Goal: Book appointment/travel/reservation

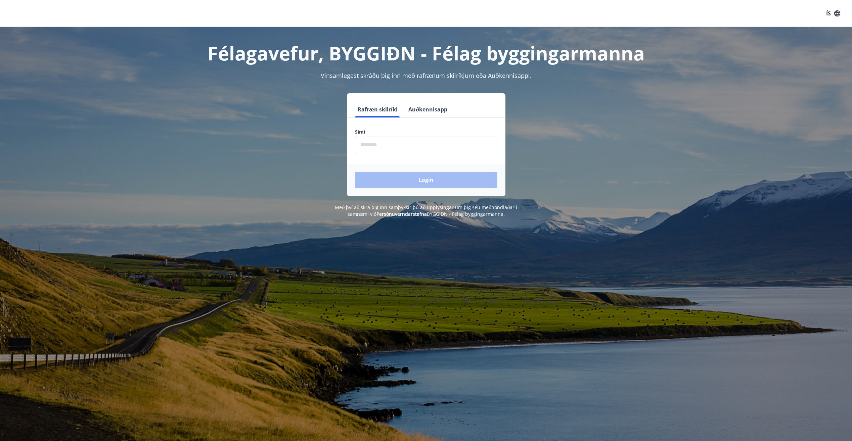
click at [439, 144] on input "phone" at bounding box center [426, 145] width 142 height 16
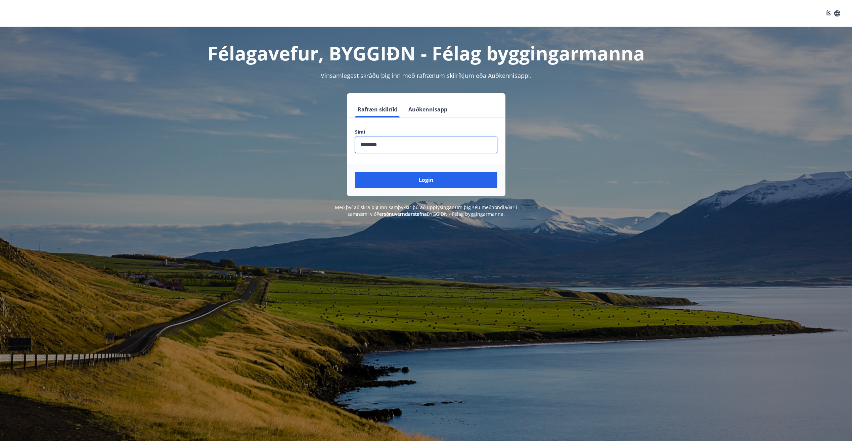
type input "********"
click at [355, 172] on button "Login" at bounding box center [426, 180] width 142 height 16
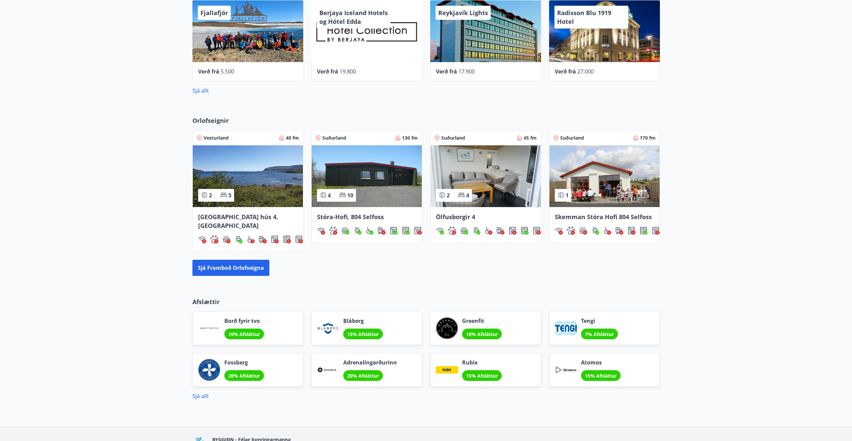
scroll to position [322, 0]
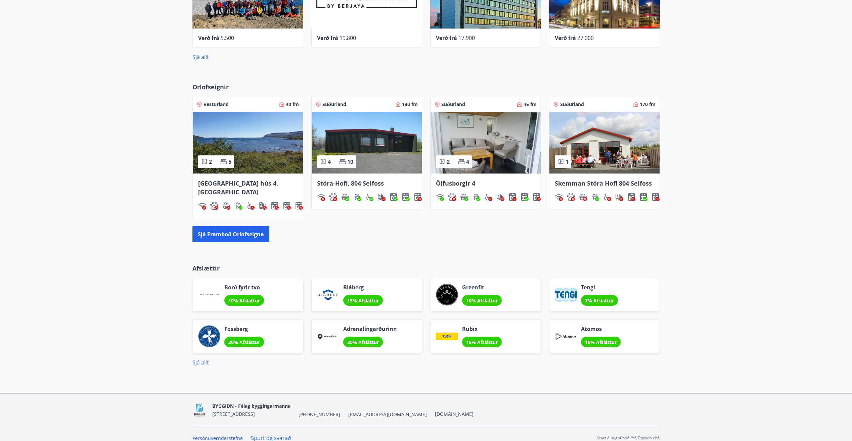
click at [199, 359] on link "Sjá allt" at bounding box center [200, 362] width 16 height 7
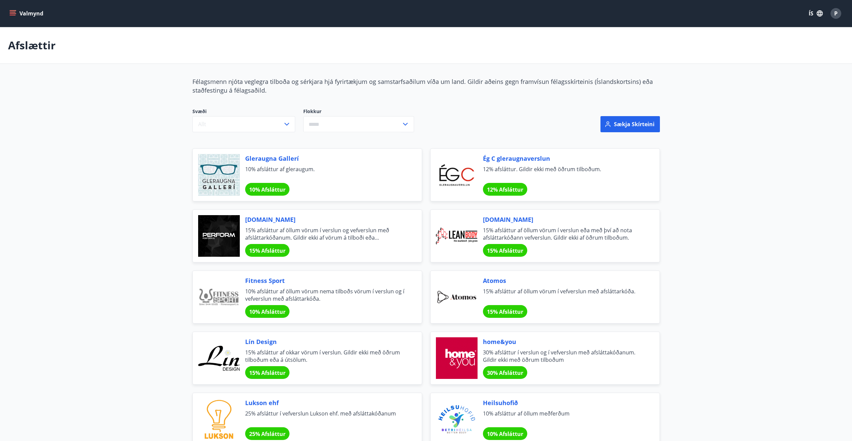
click at [13, 10] on icon "menu" at bounding box center [13, 10] width 7 height 1
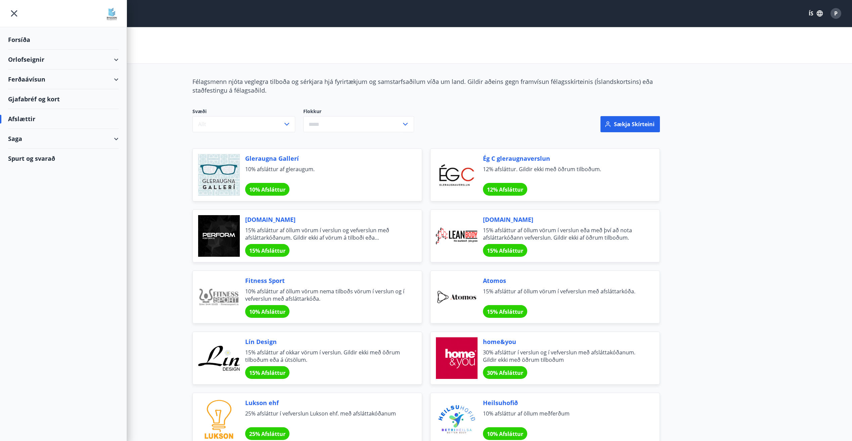
click at [40, 159] on div "Spurt og svarað" at bounding box center [63, 158] width 110 height 19
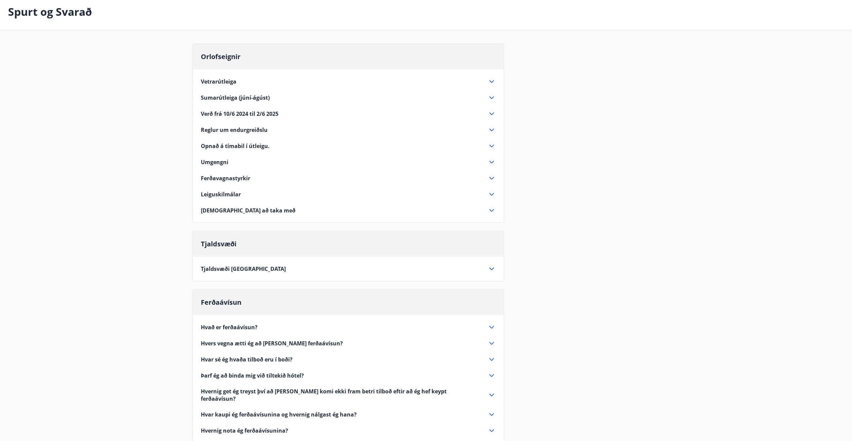
scroll to position [191, 0]
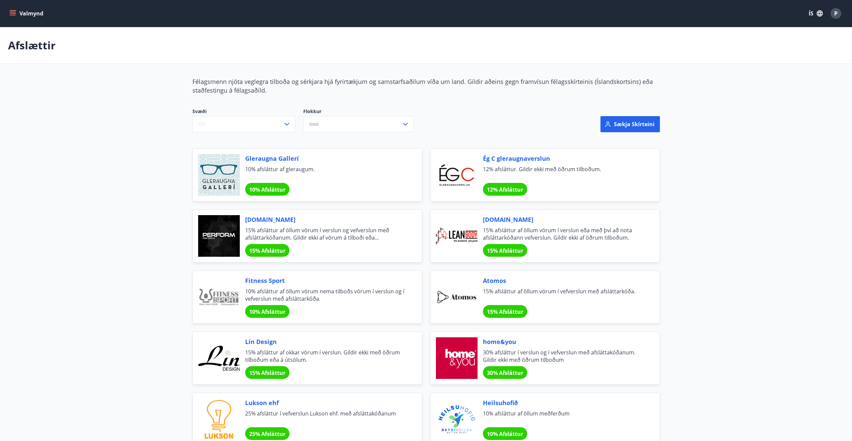
click at [12, 14] on icon "menu" at bounding box center [12, 13] width 7 height 7
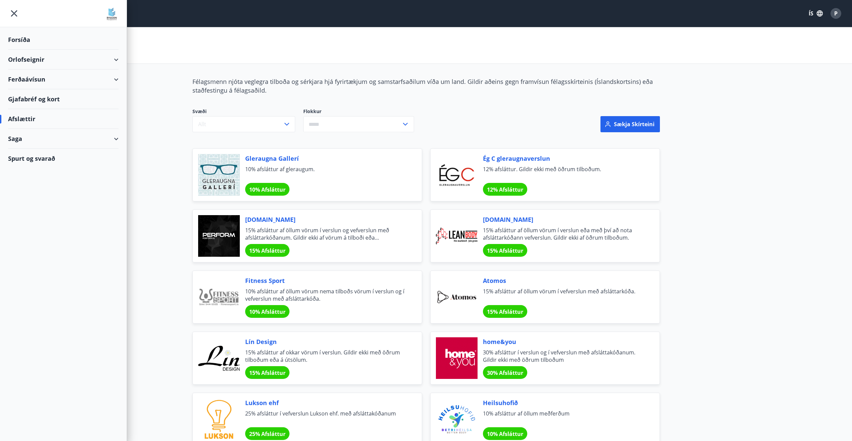
click at [27, 38] on div "Forsíða" at bounding box center [63, 40] width 110 height 20
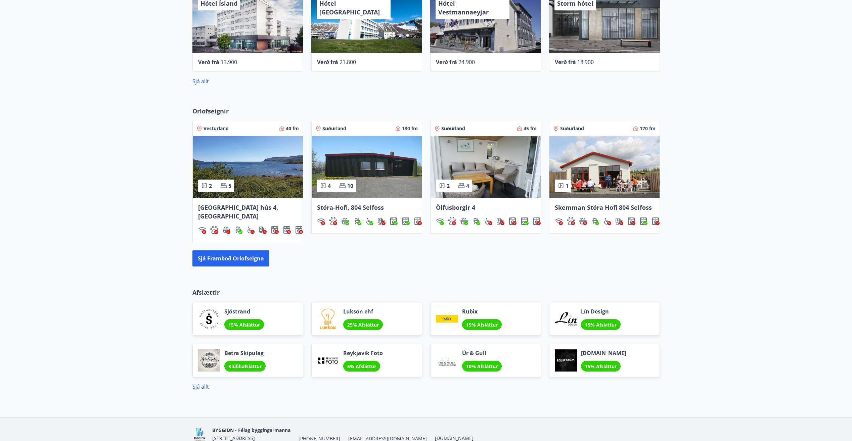
scroll to position [302, 0]
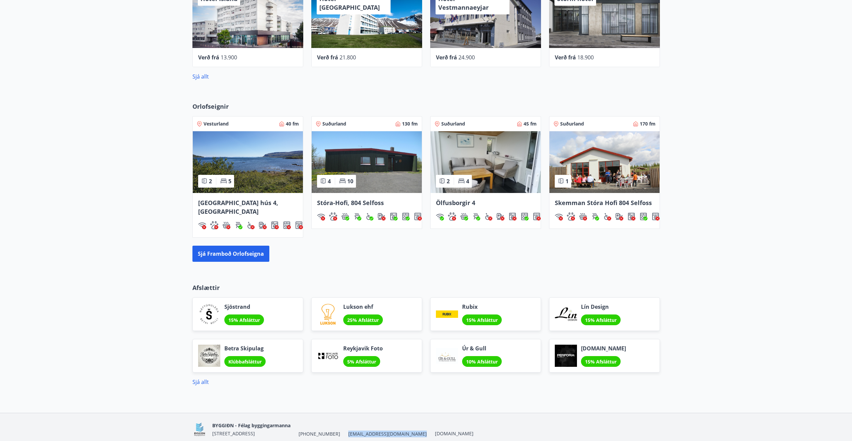
drag, startPoint x: 339, startPoint y: 425, endPoint x: 387, endPoint y: 426, distance: 48.0
click at [387, 426] on div "BYGGIÐN - Félag byggingarmanna Stórhöfða 31, 110 Reykjavík +354 547-0300 byggid…" at bounding box center [342, 430] width 261 height 16
copy span "[EMAIL_ADDRESS][DOMAIN_NAME]"
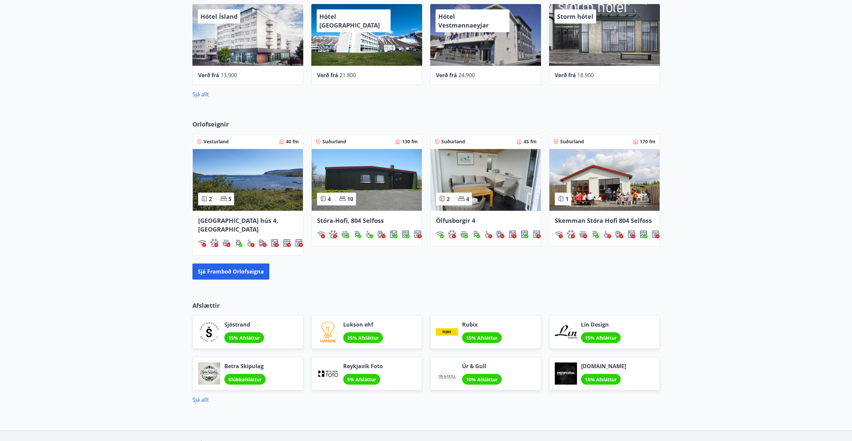
scroll to position [269, 0]
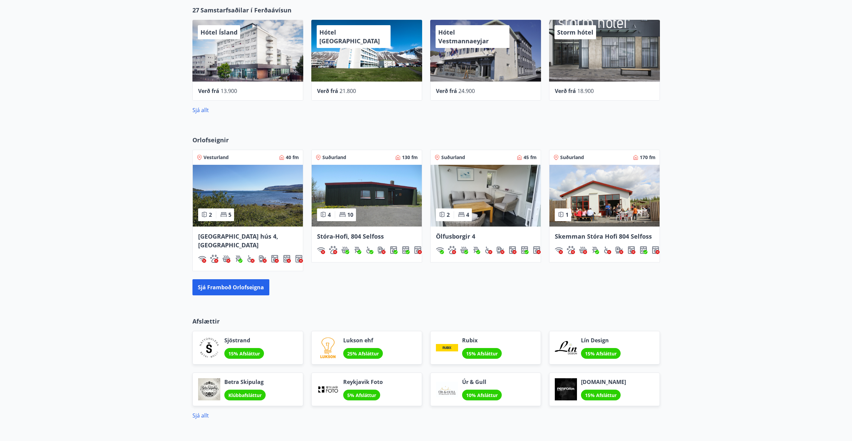
click at [497, 199] on img at bounding box center [486, 196] width 110 height 62
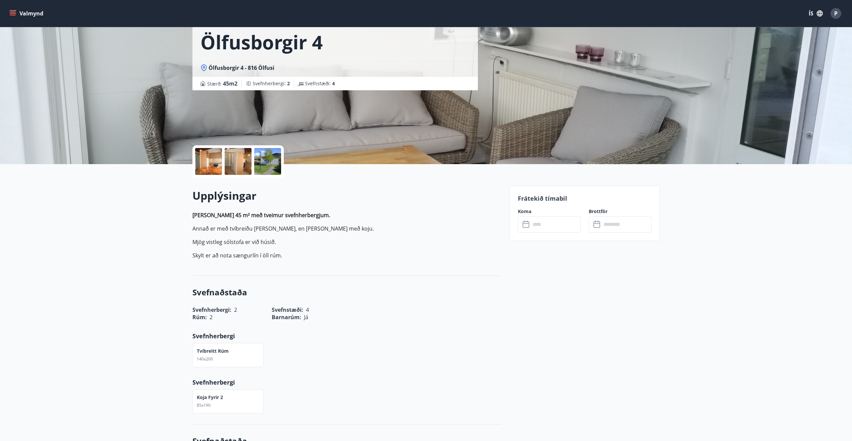
scroll to position [34, 0]
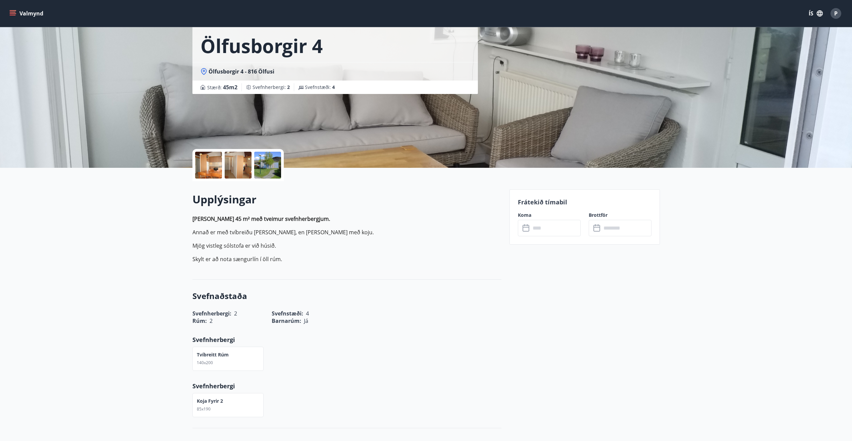
click at [566, 228] on input "text" at bounding box center [556, 228] width 50 height 16
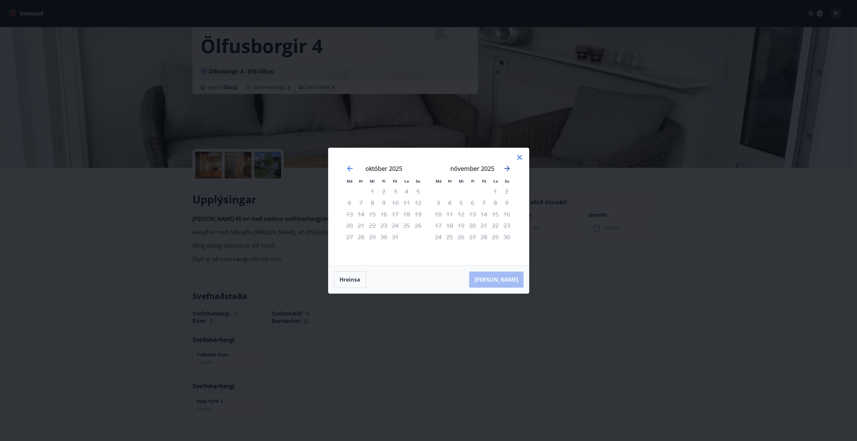
click at [507, 169] on icon "Move forward to switch to the next month." at bounding box center [507, 169] width 8 height 8
click at [484, 202] on div "12" at bounding box center [483, 202] width 11 height 11
click at [441, 213] on div "15" at bounding box center [438, 214] width 11 height 11
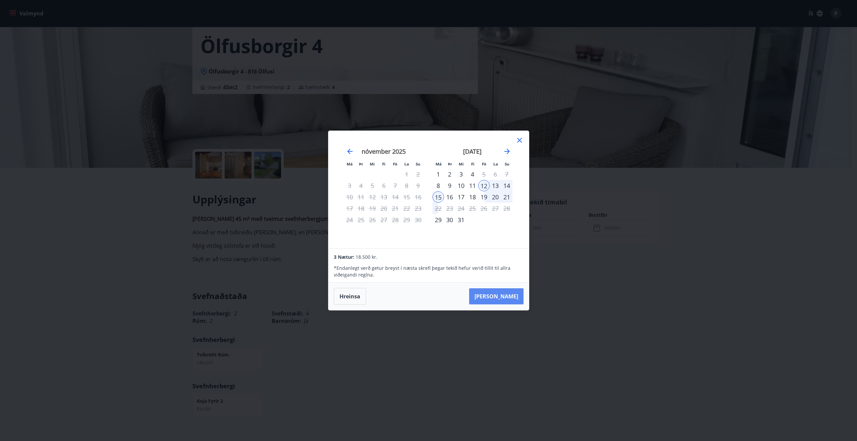
click at [500, 297] on button "Taka Frá" at bounding box center [496, 297] width 54 height 16
click at [515, 301] on button "Taka Frá" at bounding box center [496, 297] width 54 height 16
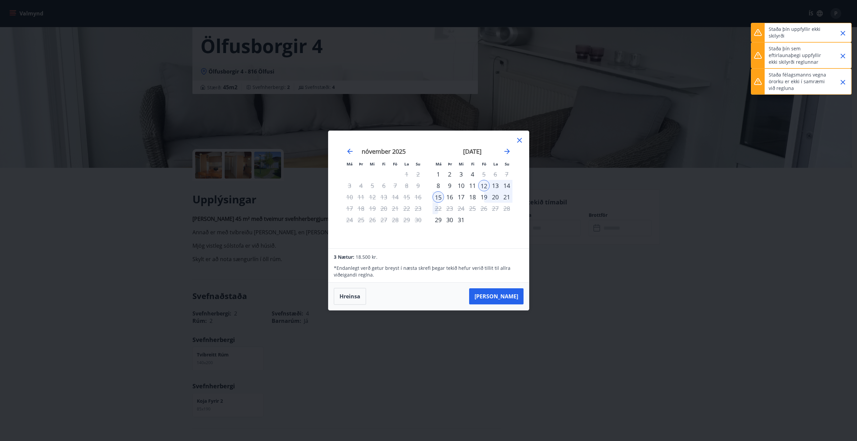
click at [518, 137] on icon at bounding box center [520, 140] width 8 height 8
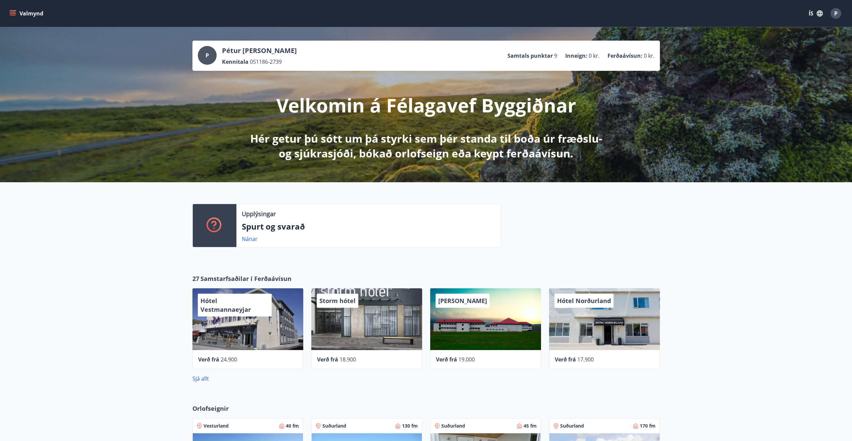
click at [60, 245] on div "Upplýsingar Spurt og svarað Nánar" at bounding box center [426, 222] width 852 height 81
click at [14, 14] on icon "menu" at bounding box center [12, 13] width 7 height 7
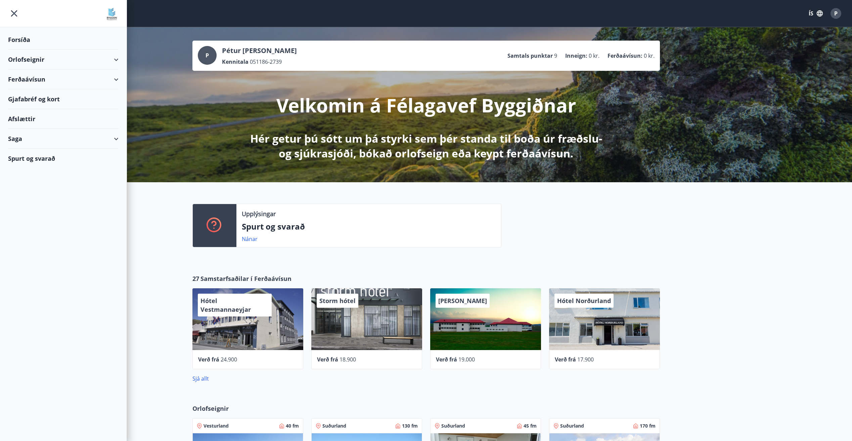
click at [26, 139] on div "Saga" at bounding box center [63, 139] width 110 height 20
click at [36, 183] on div "Umsóknir" at bounding box center [63, 184] width 100 height 14
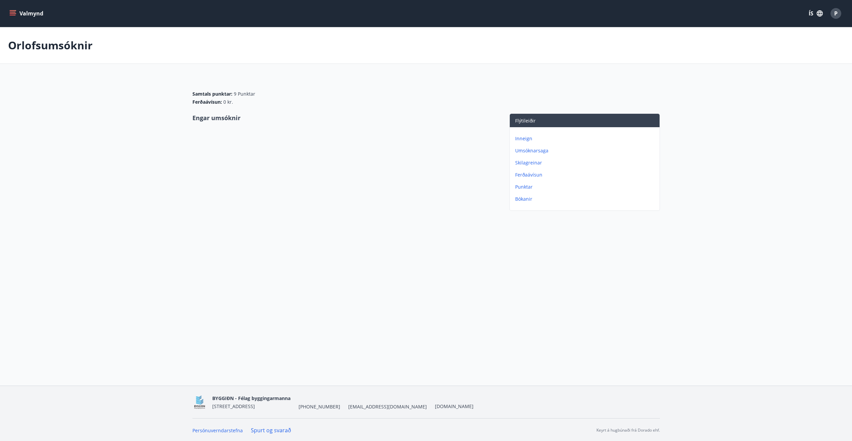
click at [7, 10] on div "Valmynd ÍS P" at bounding box center [426, 13] width 852 height 27
click at [14, 19] on button "Valmynd" at bounding box center [27, 13] width 38 height 12
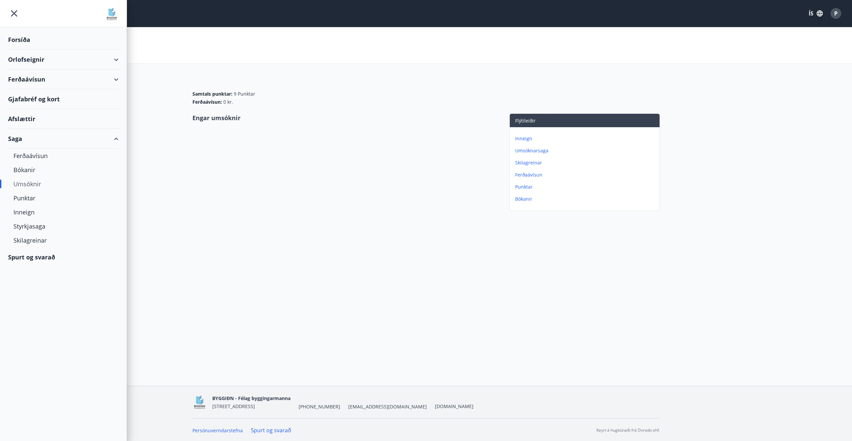
click at [39, 258] on div "Spurt og svarað" at bounding box center [63, 257] width 110 height 19
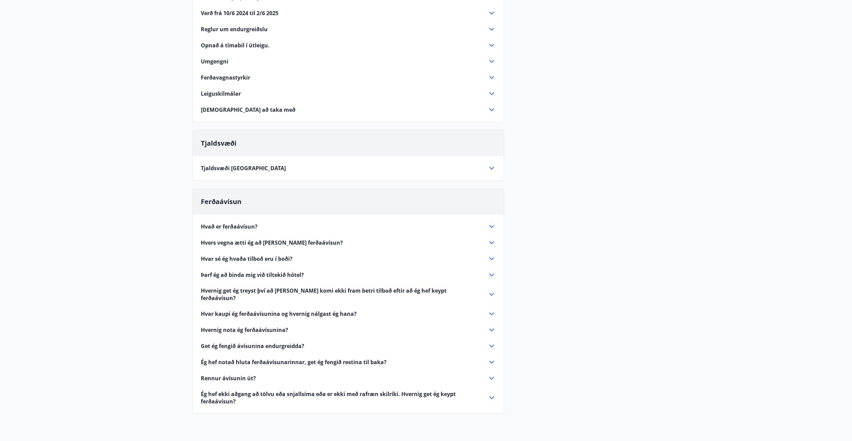
scroll to position [191, 0]
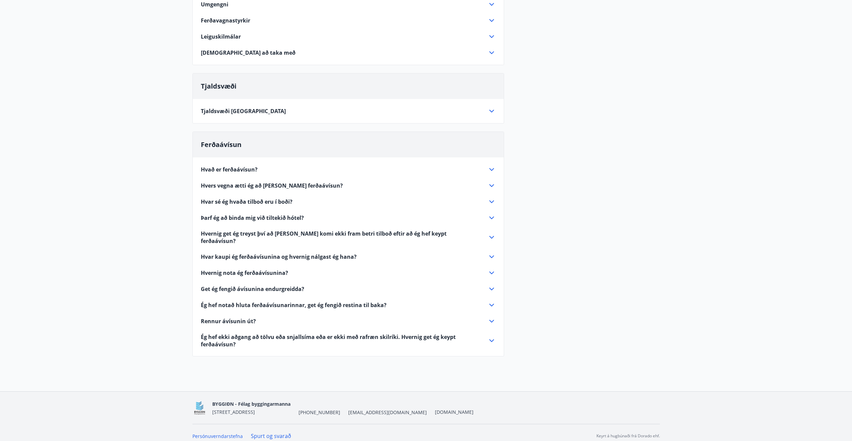
click at [268, 433] on link "Spurt og svarað" at bounding box center [271, 436] width 40 height 7
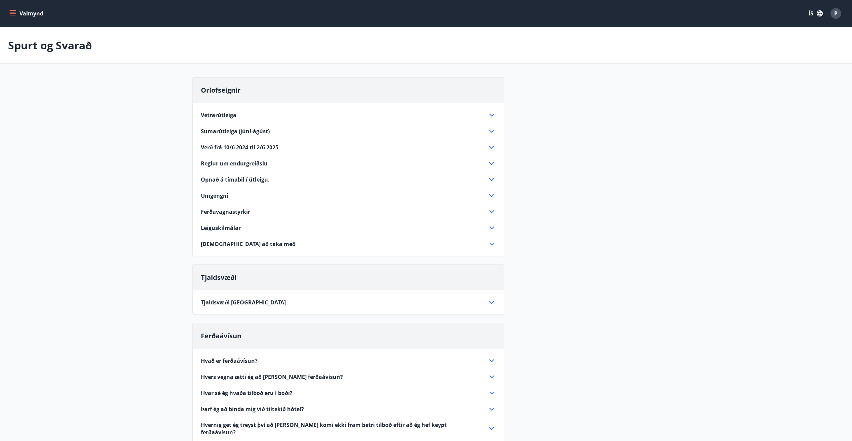
click at [63, 223] on main "Spurt og Svarað Orlofseignir Vetrarútleiga Flest húsa okkar eru til útleigu að …" at bounding box center [426, 291] width 852 height 529
click at [16, 11] on button "Valmynd" at bounding box center [27, 13] width 38 height 12
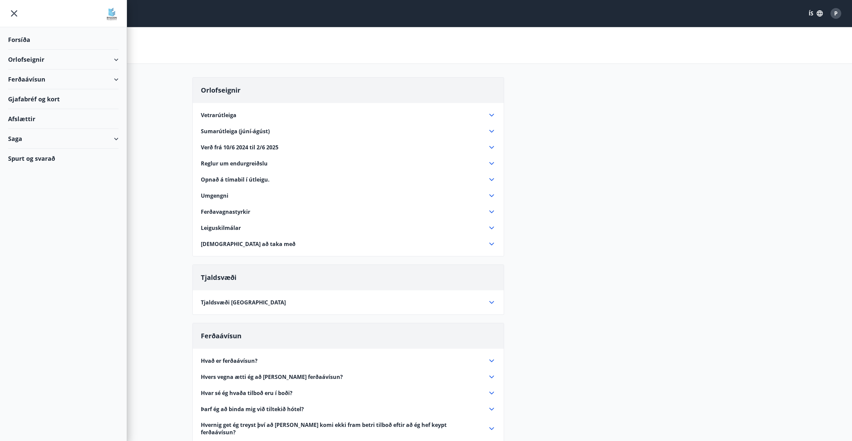
click at [170, 156] on main "Spurt og Svarað Orlofseignir Vetrarútleiga Flest húsa okkar eru til útleigu að …" at bounding box center [426, 291] width 852 height 529
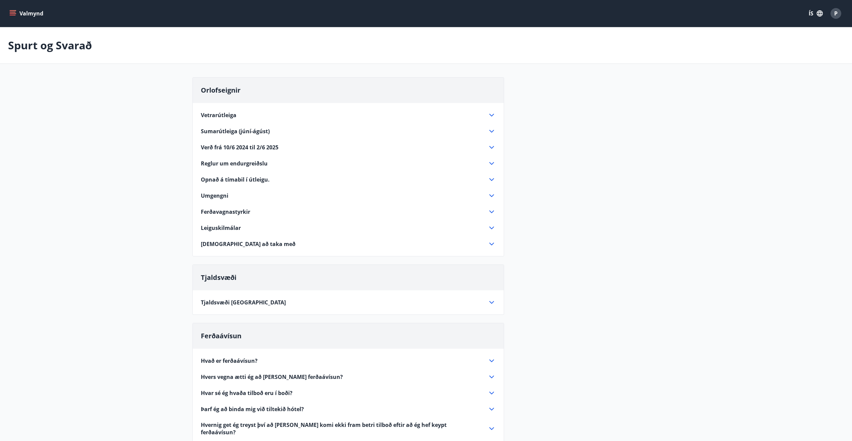
click at [143, 180] on main "Spurt og Svarað Orlofseignir Vetrarútleiga Flest húsa okkar eru til útleigu að …" at bounding box center [426, 291] width 852 height 529
